Goal: Task Accomplishment & Management: Manage account settings

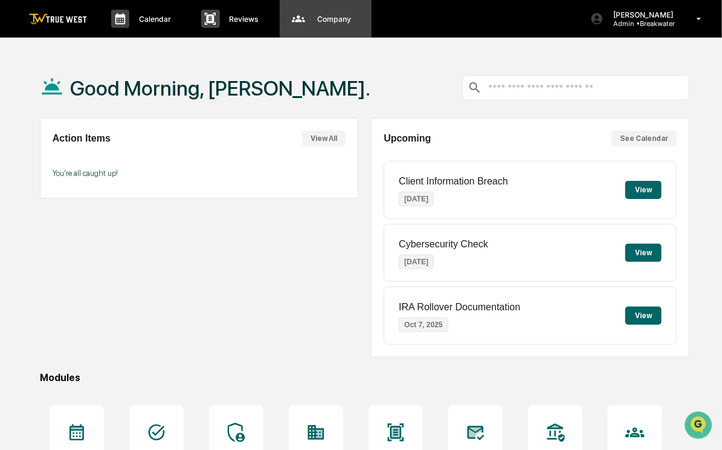
click at [342, 18] on p "Company" at bounding box center [333, 19] width 50 height 9
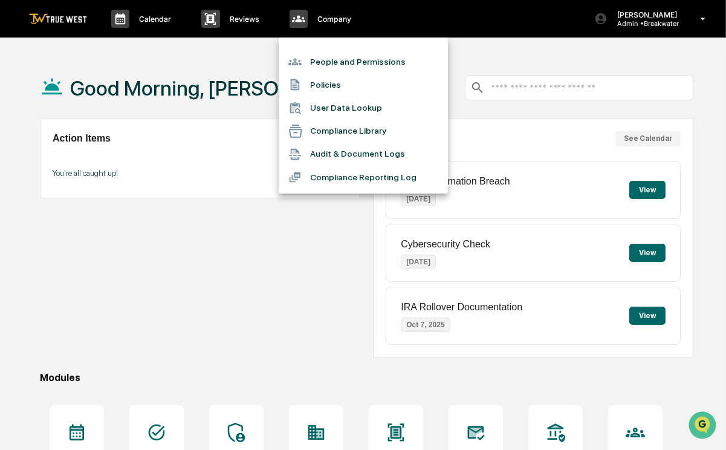
click at [337, 58] on li "People and Permissions" at bounding box center [363, 61] width 169 height 23
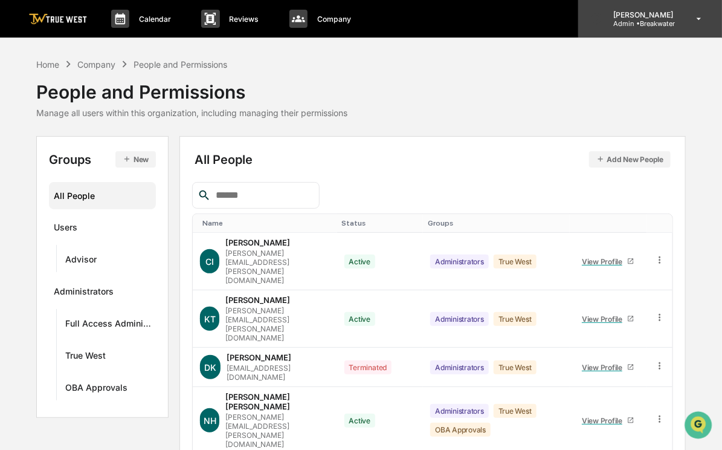
click at [644, 21] on p "Admin • [GEOGRAPHIC_DATA]" at bounding box center [642, 23] width 76 height 8
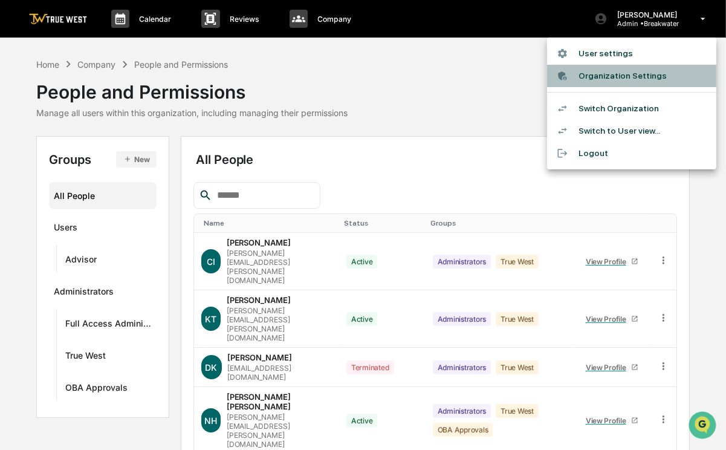
click at [605, 78] on li "Organization Settings" at bounding box center [631, 76] width 169 height 22
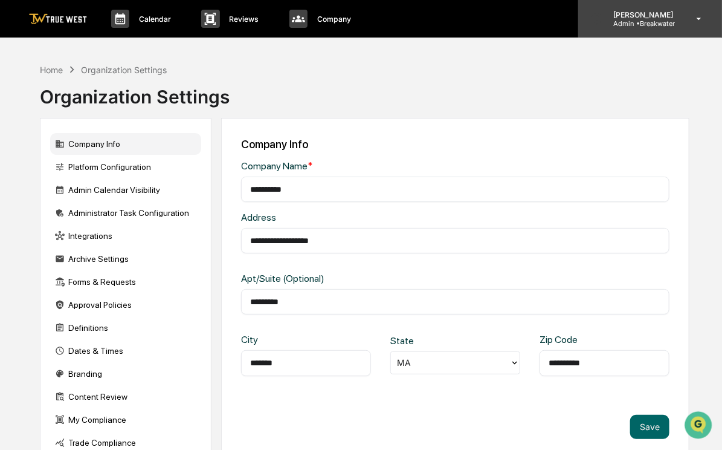
click at [644, 25] on p "Admin • [GEOGRAPHIC_DATA]" at bounding box center [642, 23] width 76 height 8
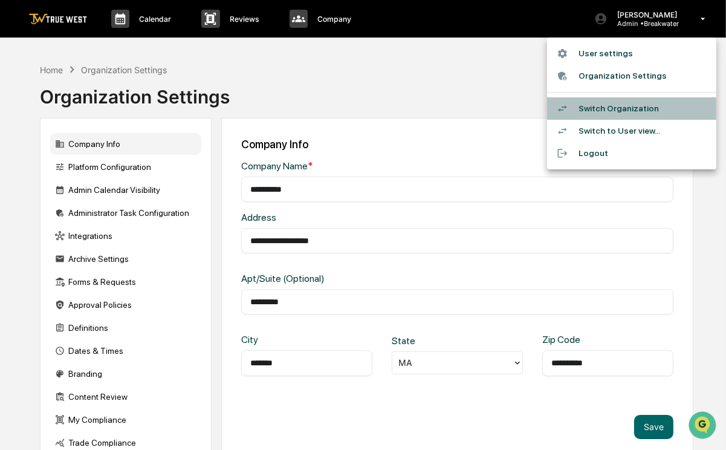
click at [606, 103] on li "Switch Organization" at bounding box center [631, 108] width 169 height 22
